Goal: Task Accomplishment & Management: Manage account settings

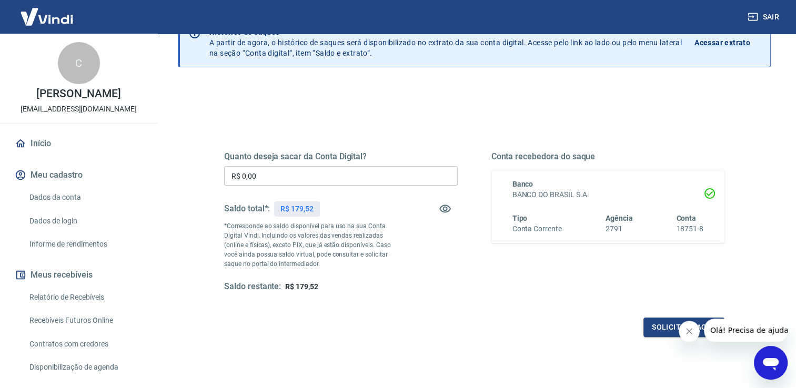
scroll to position [131, 0]
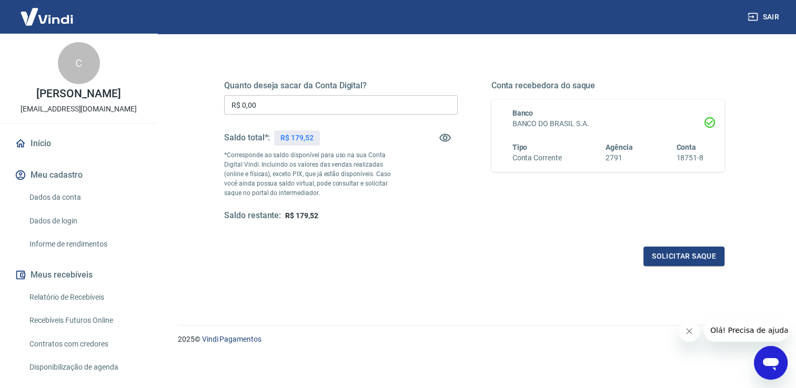
click at [61, 197] on link "Dados da conta" at bounding box center [84, 198] width 119 height 22
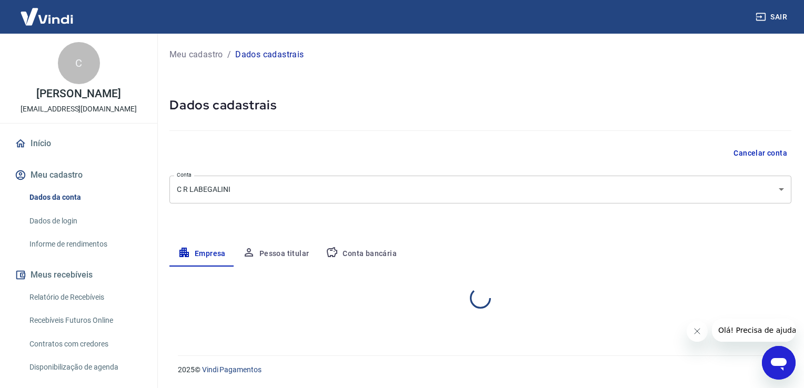
select select "MG"
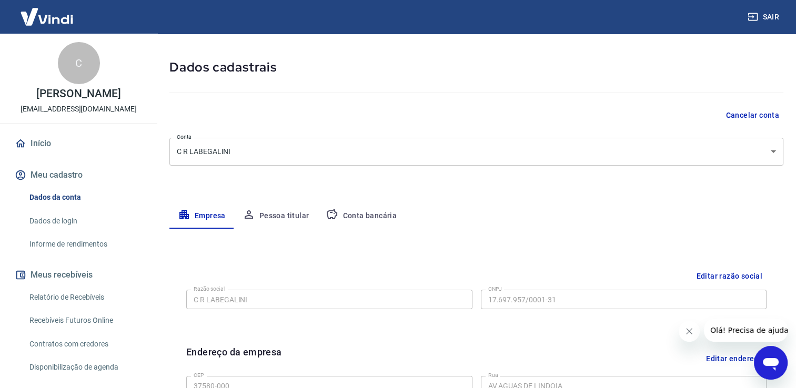
scroll to position [158, 0]
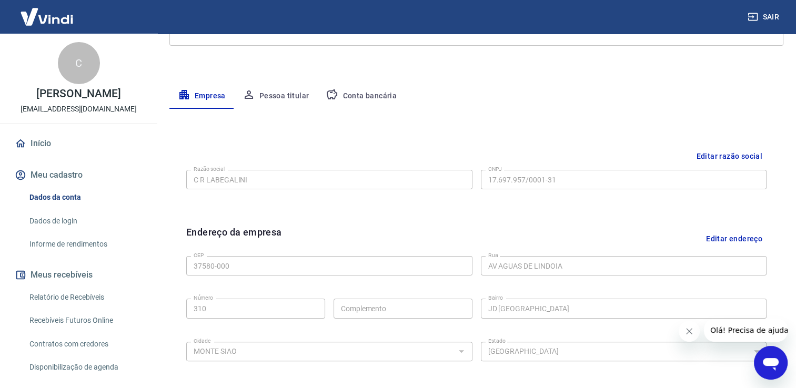
click at [292, 99] on button "Pessoa titular" at bounding box center [276, 96] width 84 height 25
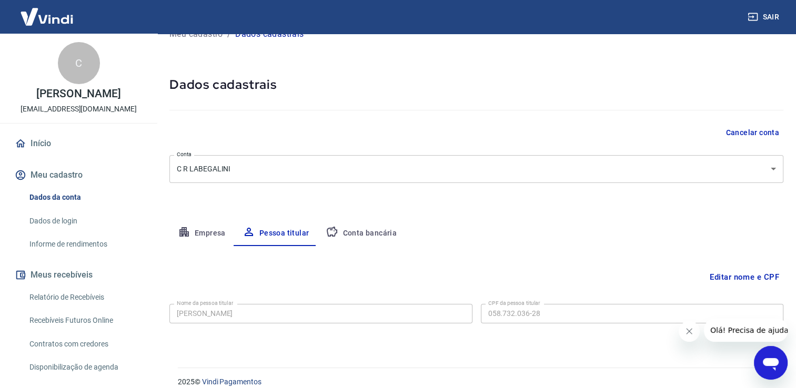
scroll to position [32, 0]
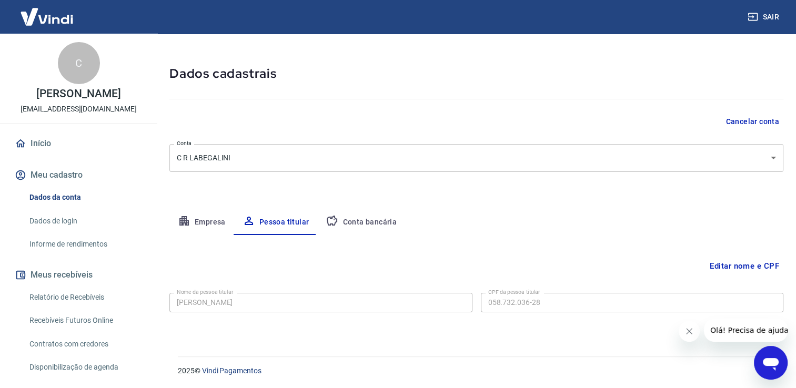
click at [376, 226] on button "Conta bancária" at bounding box center [361, 222] width 88 height 25
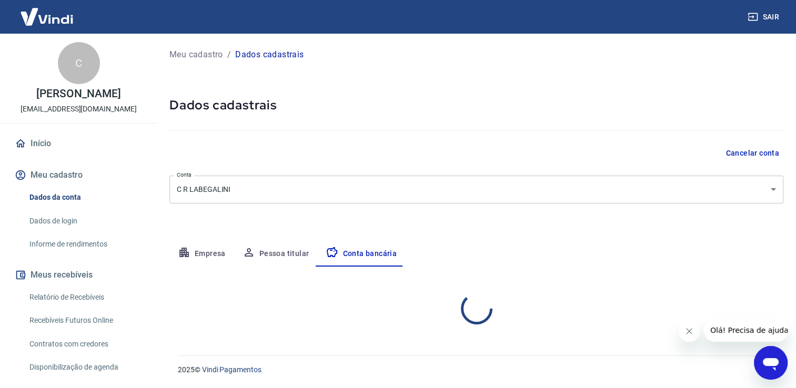
scroll to position [0, 0]
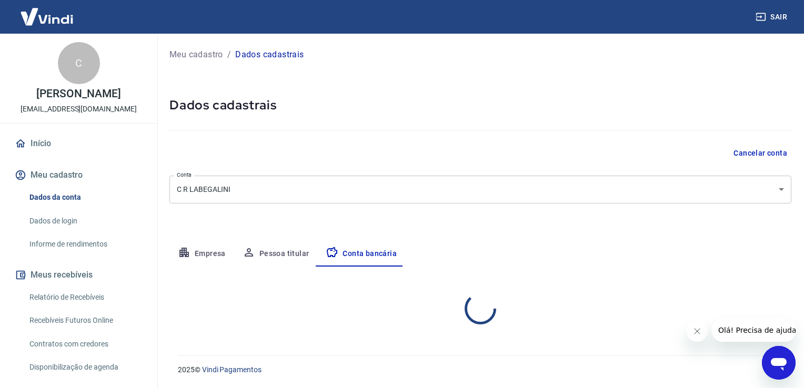
select select "1"
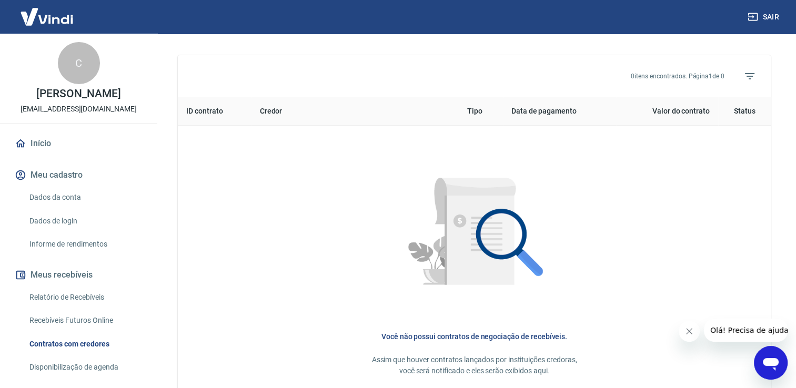
scroll to position [467, 0]
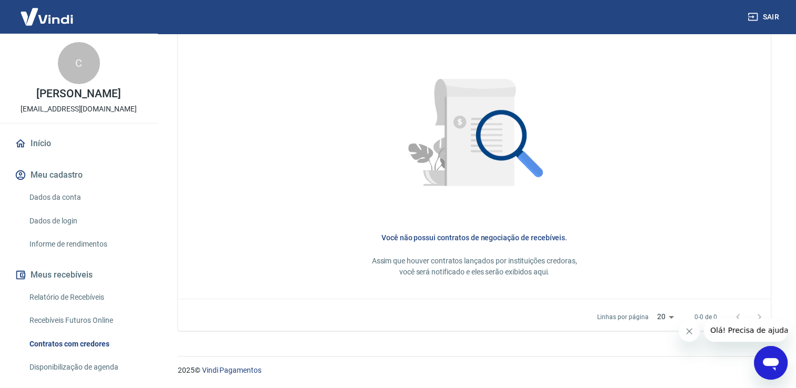
click at [59, 198] on link "Dados da conta" at bounding box center [84, 198] width 119 height 22
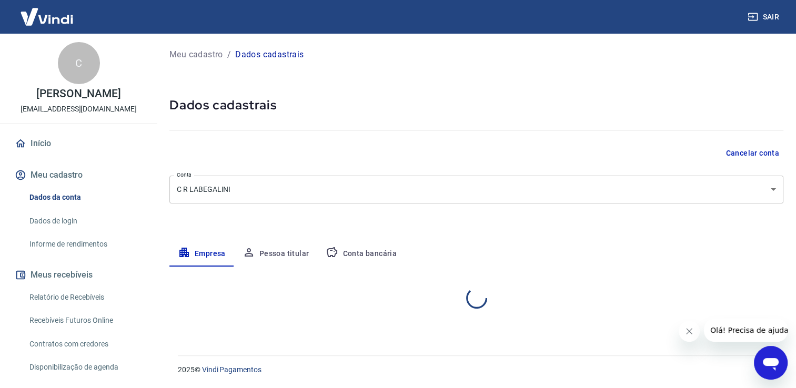
select select "MG"
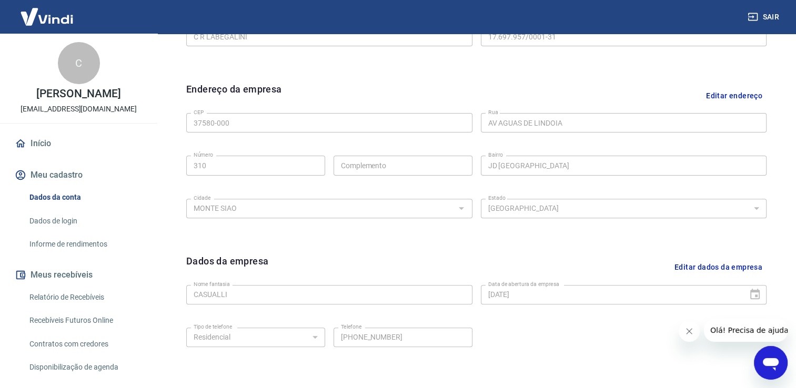
scroll to position [370, 0]
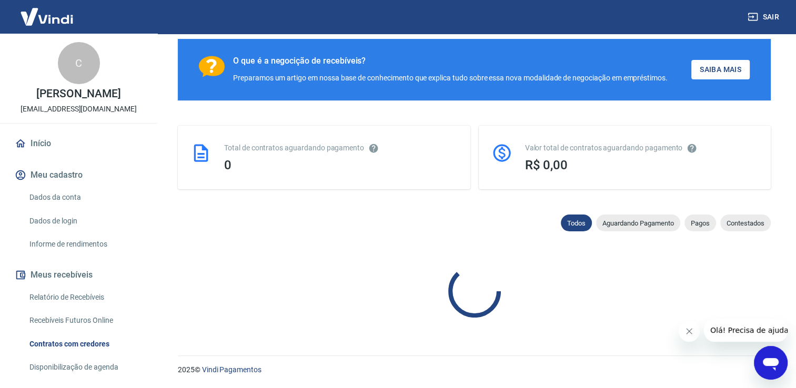
scroll to position [171, 0]
